Goal: Task Accomplishment & Management: Use online tool/utility

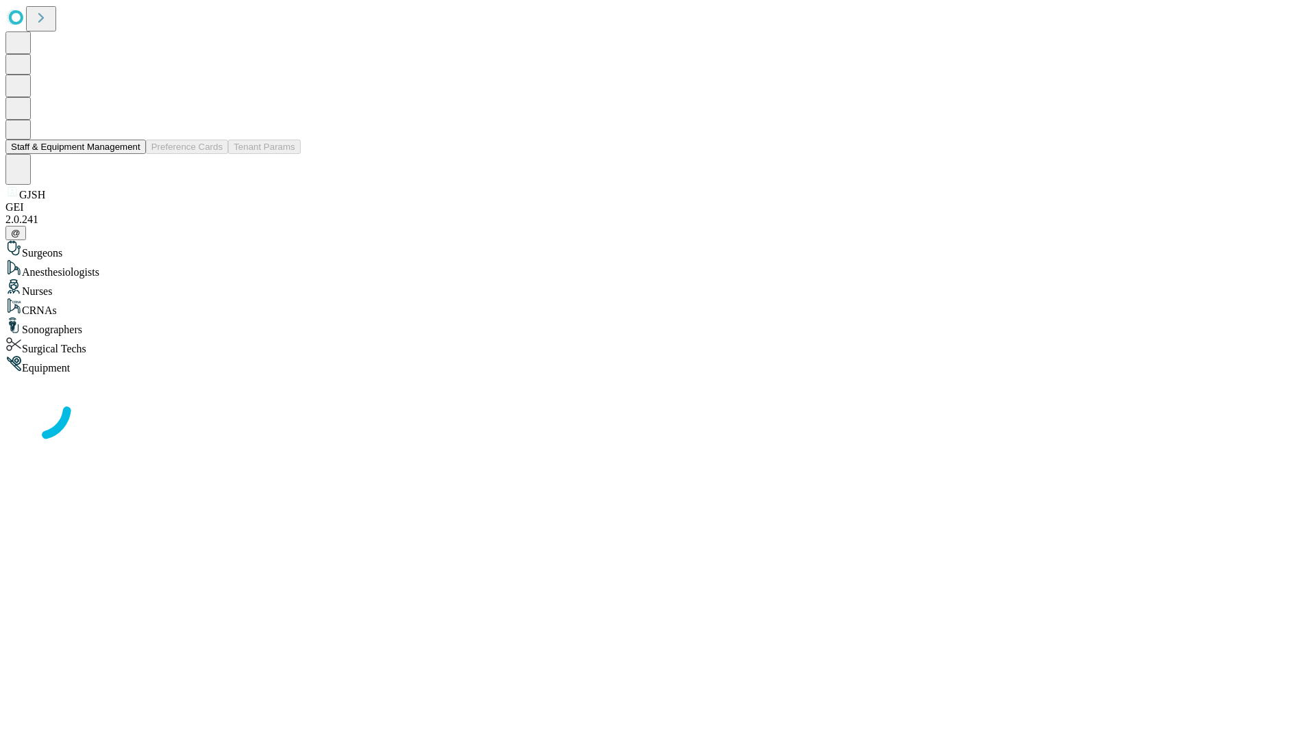
click at [131, 154] on button "Staff & Equipment Management" at bounding box center [75, 147] width 140 height 14
